Goal: Obtain resource: Obtain resource

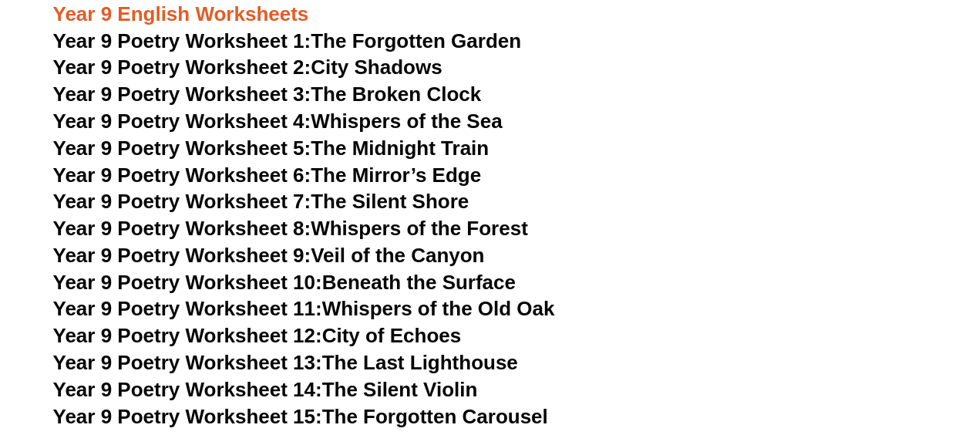
scroll to position [10917, 0]
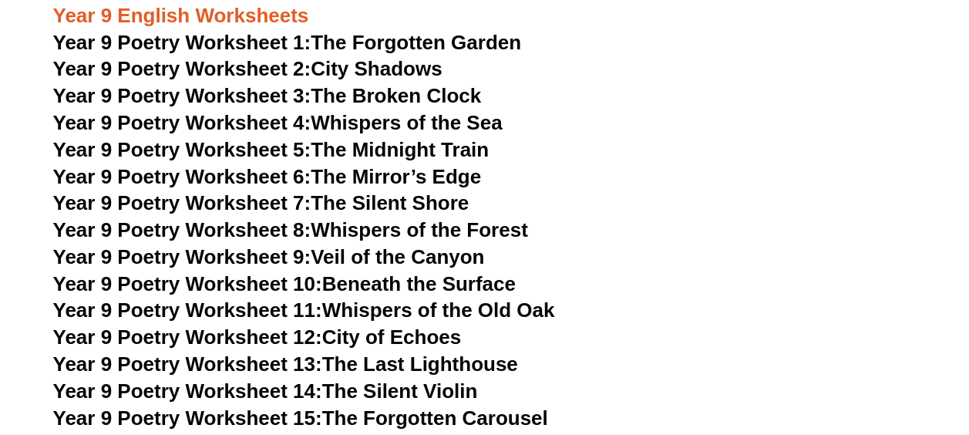
click at [378, 191] on link "Year 9 Poetry Worksheet 7: The Silent Shore" at bounding box center [261, 202] width 416 height 23
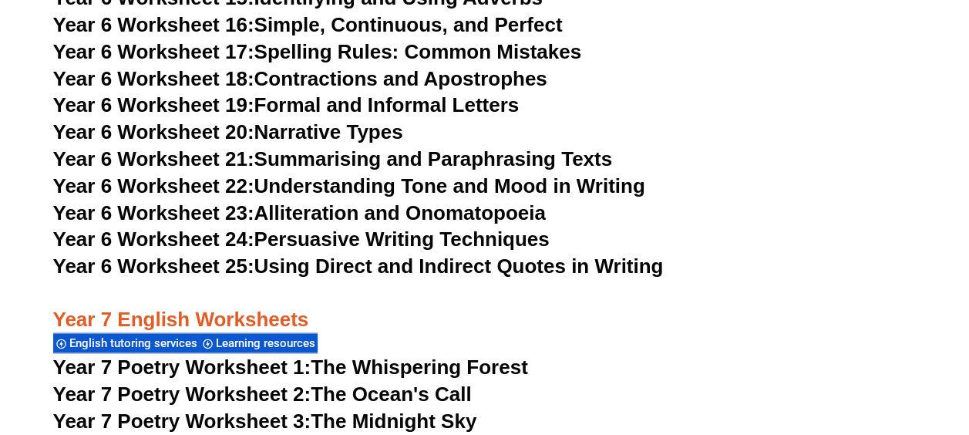
scroll to position [9664, 0]
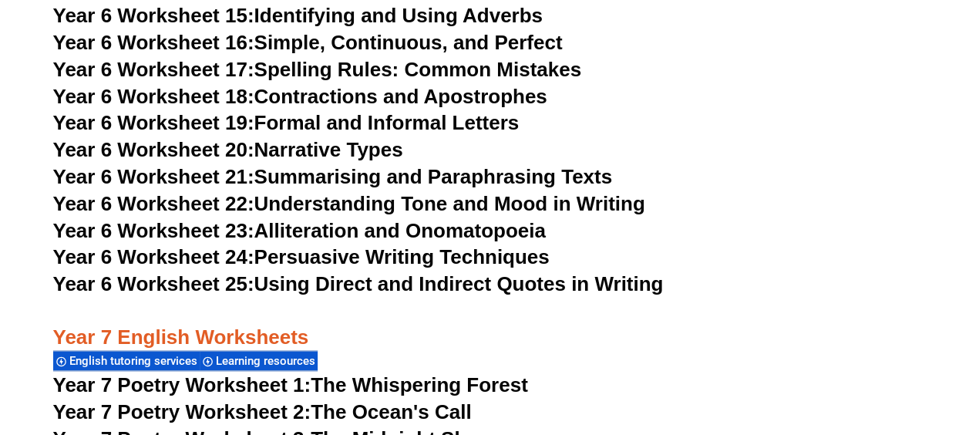
drag, startPoint x: 339, startPoint y: 186, endPoint x: 312, endPoint y: 126, distance: 65.9
click at [312, 165] on link "Year 6 Worksheet 21: Summarising and Paraphrasing Texts" at bounding box center [332, 176] width 559 height 23
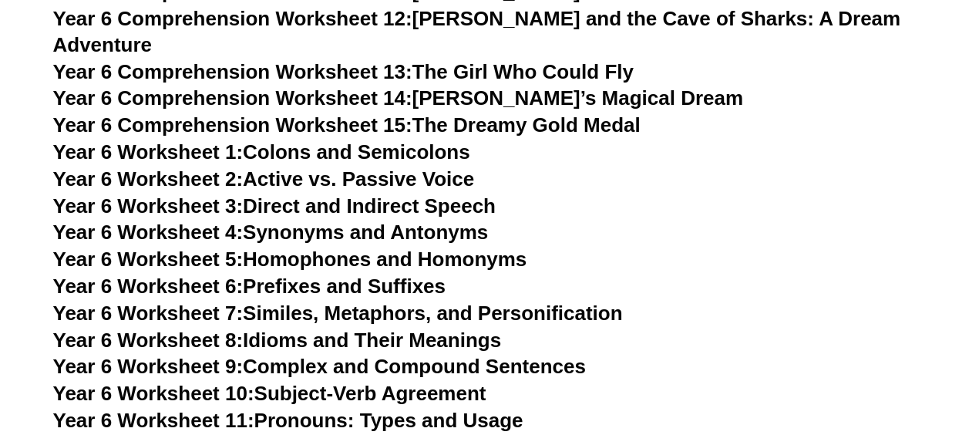
scroll to position [9131, 0]
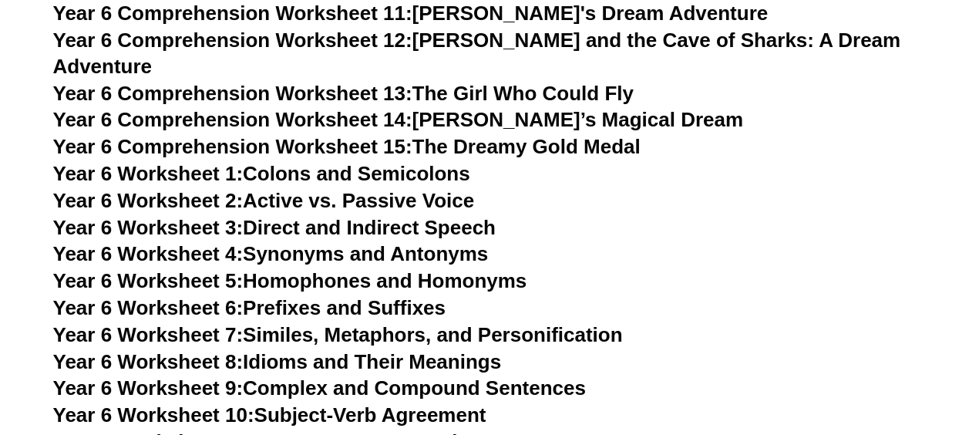
click at [311, 162] on link "Year 6 Worksheet 1: Colons and Semicolons" at bounding box center [261, 173] width 417 height 23
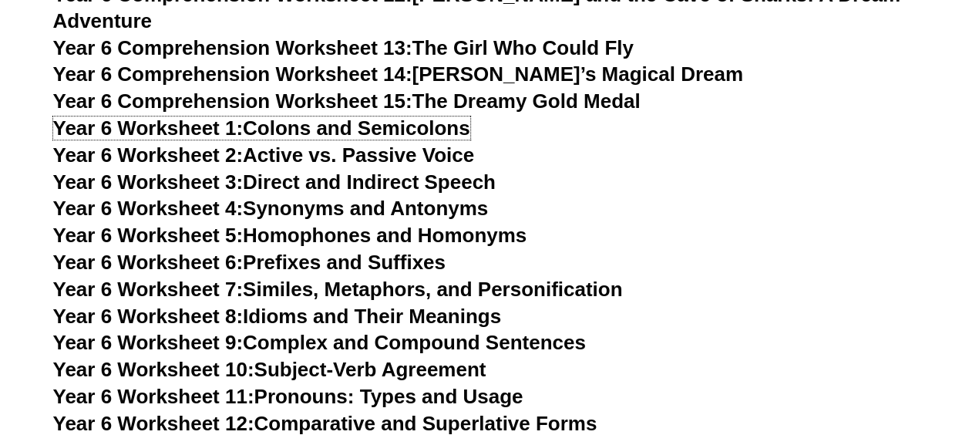
scroll to position [9208, 0]
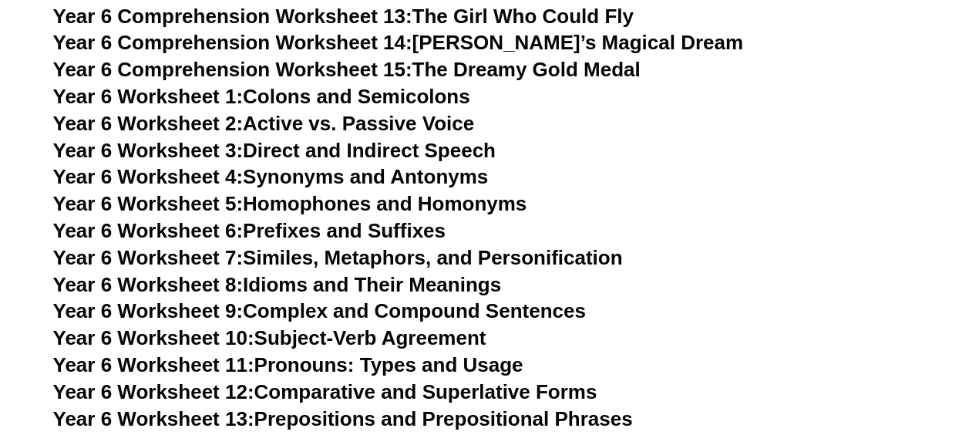
click at [298, 273] on link "Year 6 Worksheet 8: Idioms and Their Meanings" at bounding box center [277, 284] width 448 height 23
